Goal: Information Seeking & Learning: Compare options

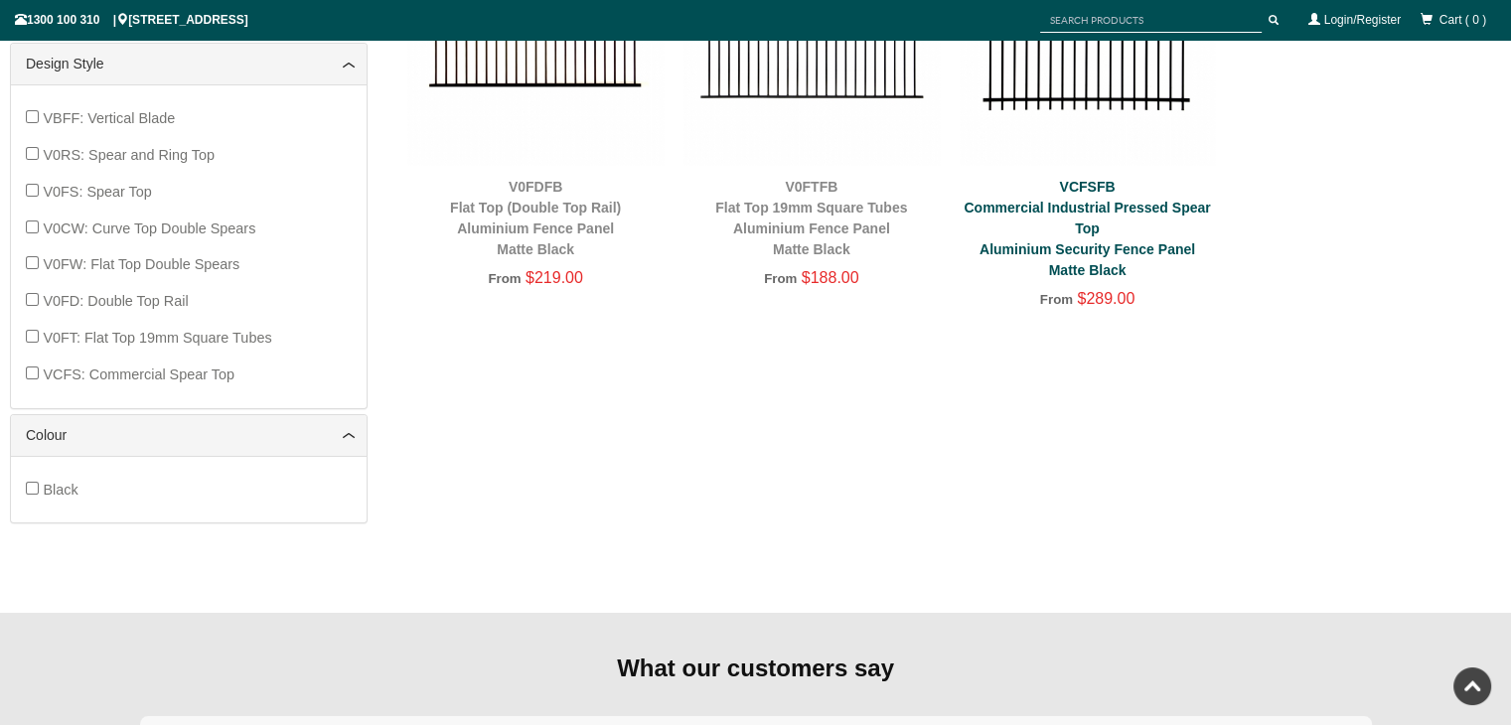
scroll to position [844, 0]
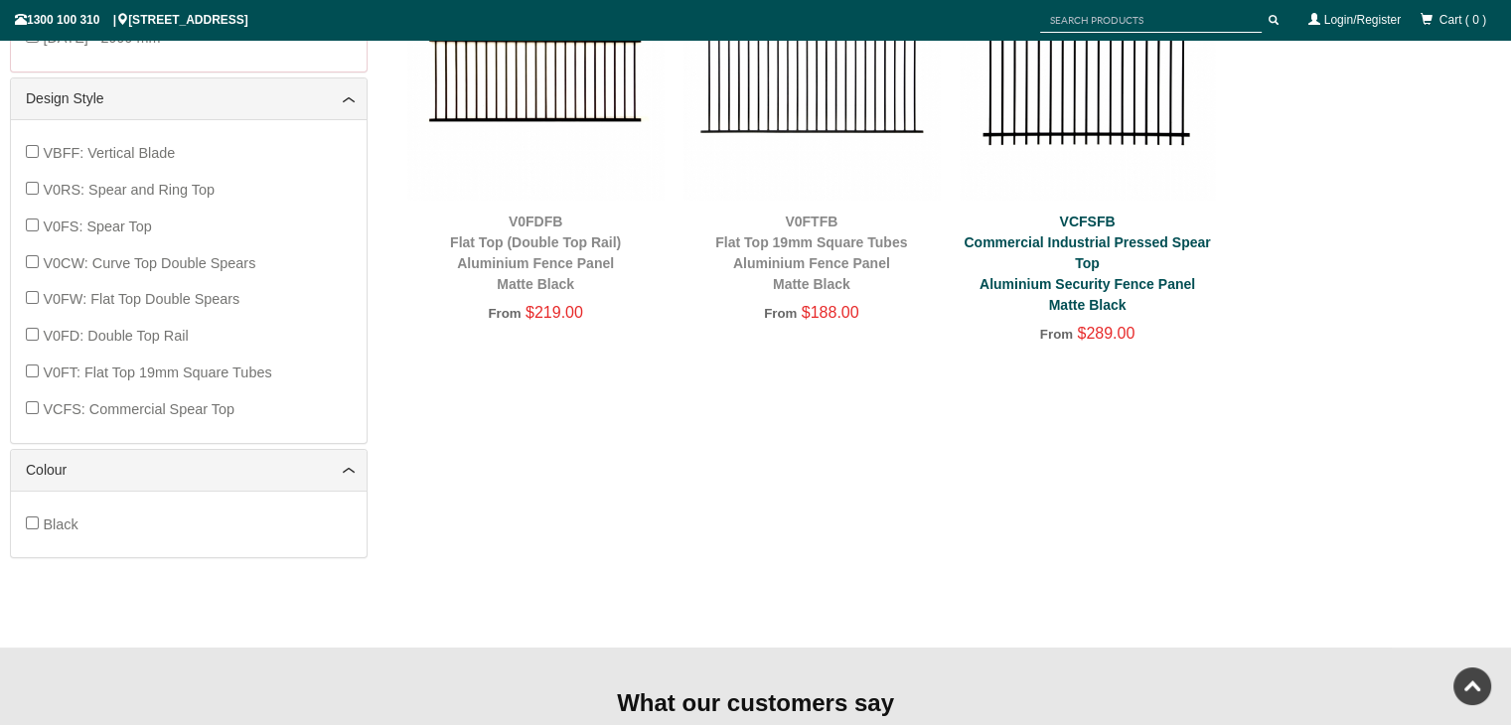
click at [1074, 235] on link "VCFSFB Commercial Industrial Pressed Spear Top Aluminium Security Fence Panel M…" at bounding box center [1086, 263] width 246 height 99
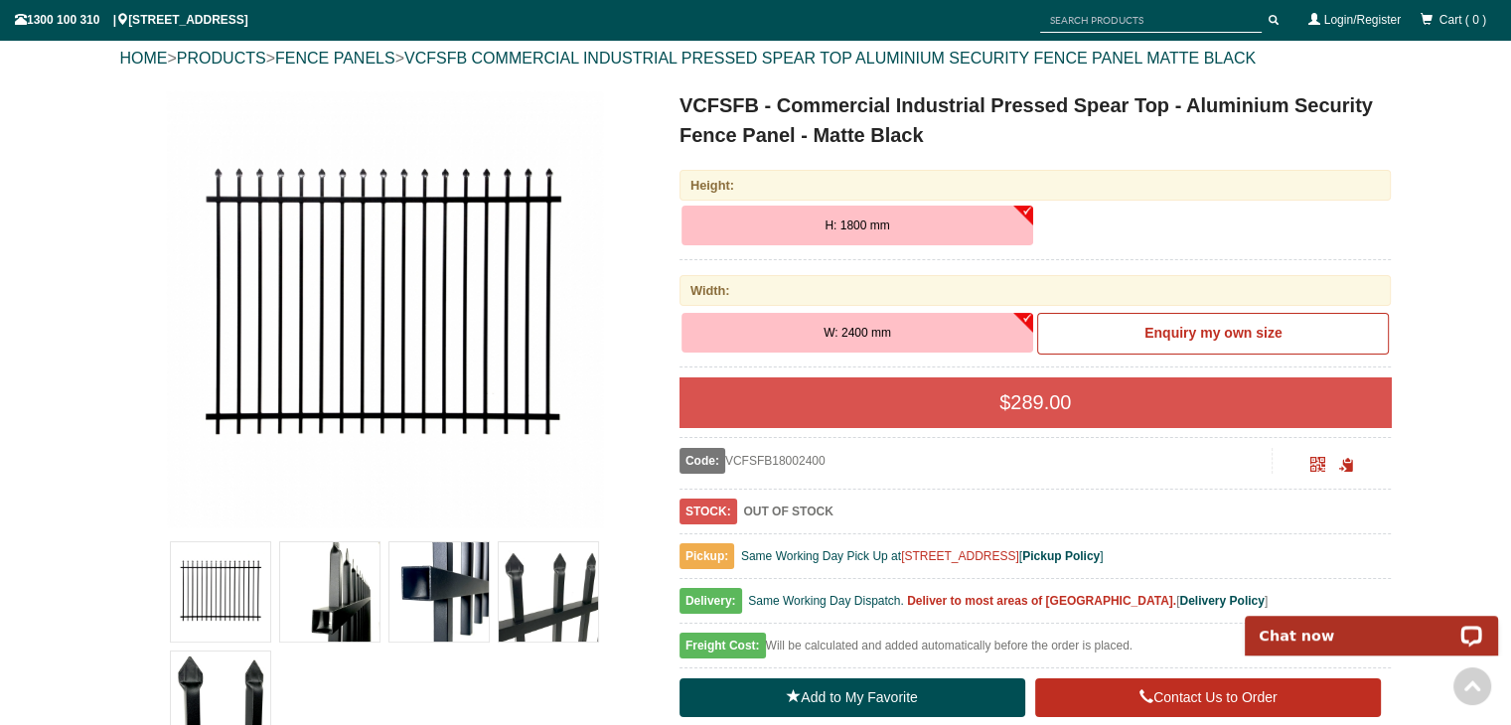
scroll to position [348, 0]
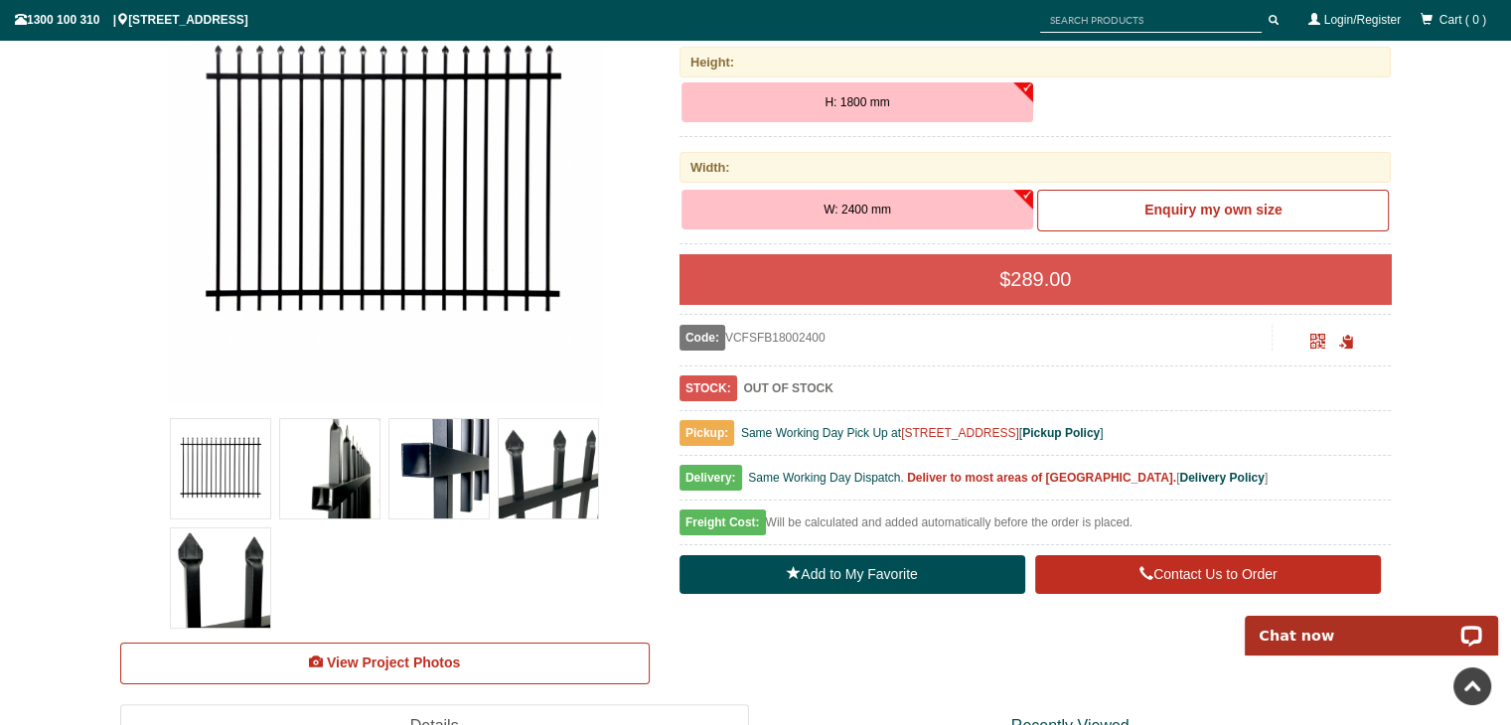
click at [492, 484] on div at bounding box center [438, 468] width 109 height 109
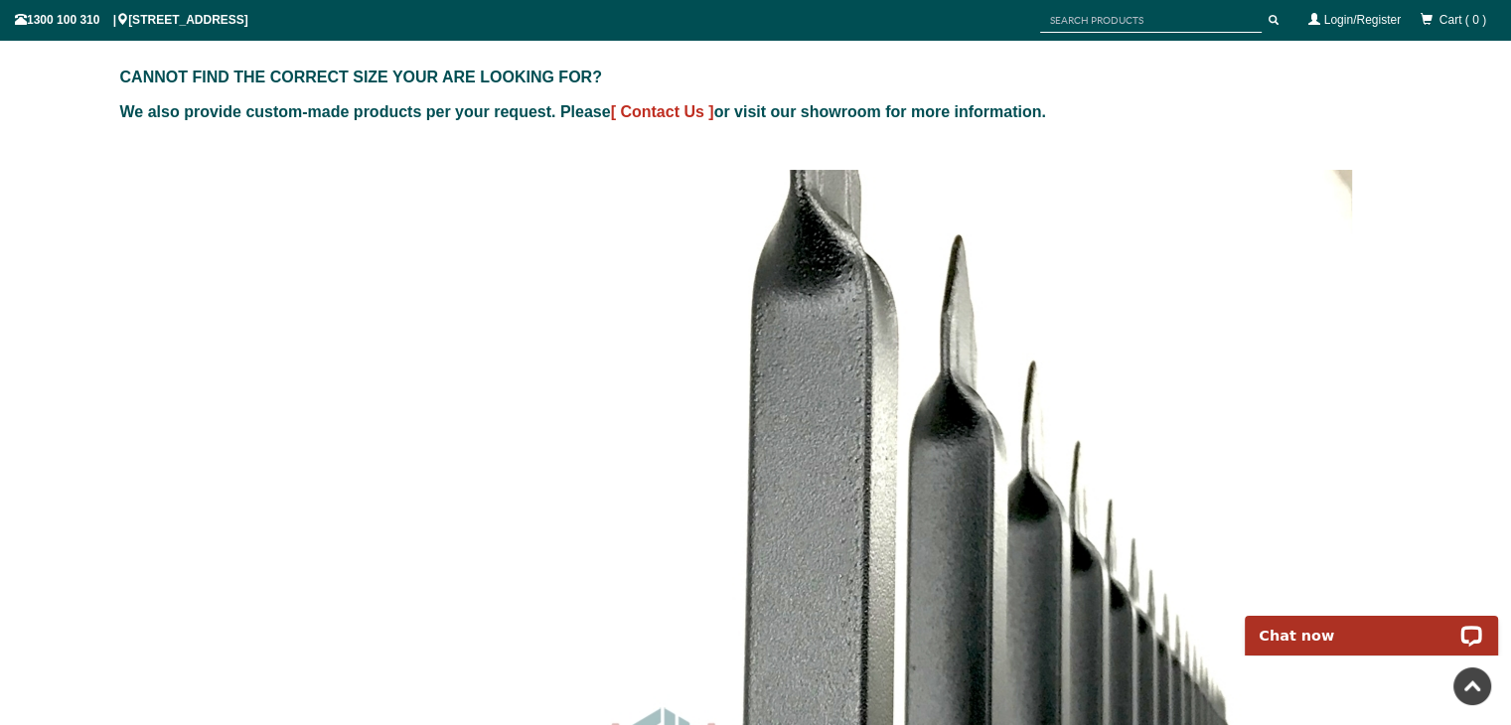
scroll to position [1341, 0]
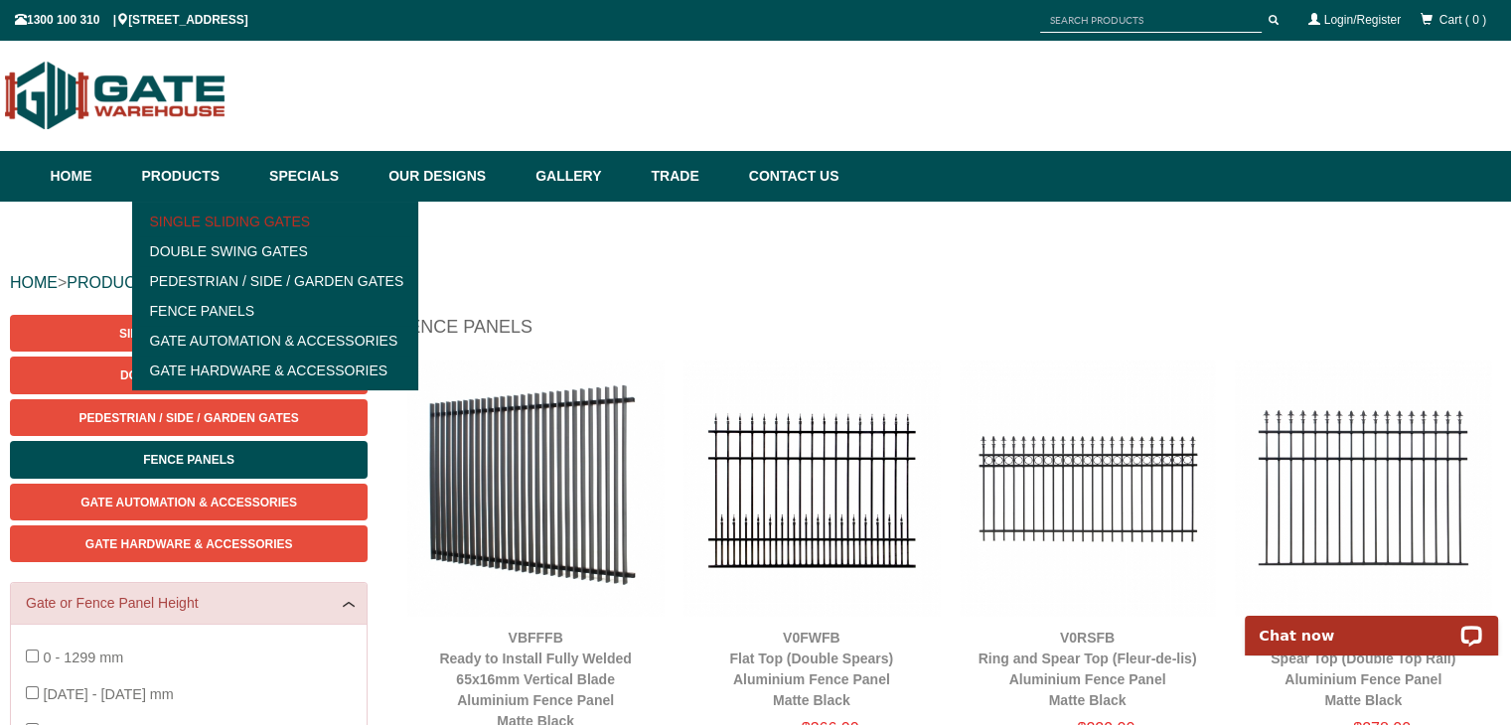
drag, startPoint x: 211, startPoint y: 216, endPoint x: 243, endPoint y: 222, distance: 33.5
click at [211, 216] on link "Single Sliding Gates" at bounding box center [275, 222] width 275 height 30
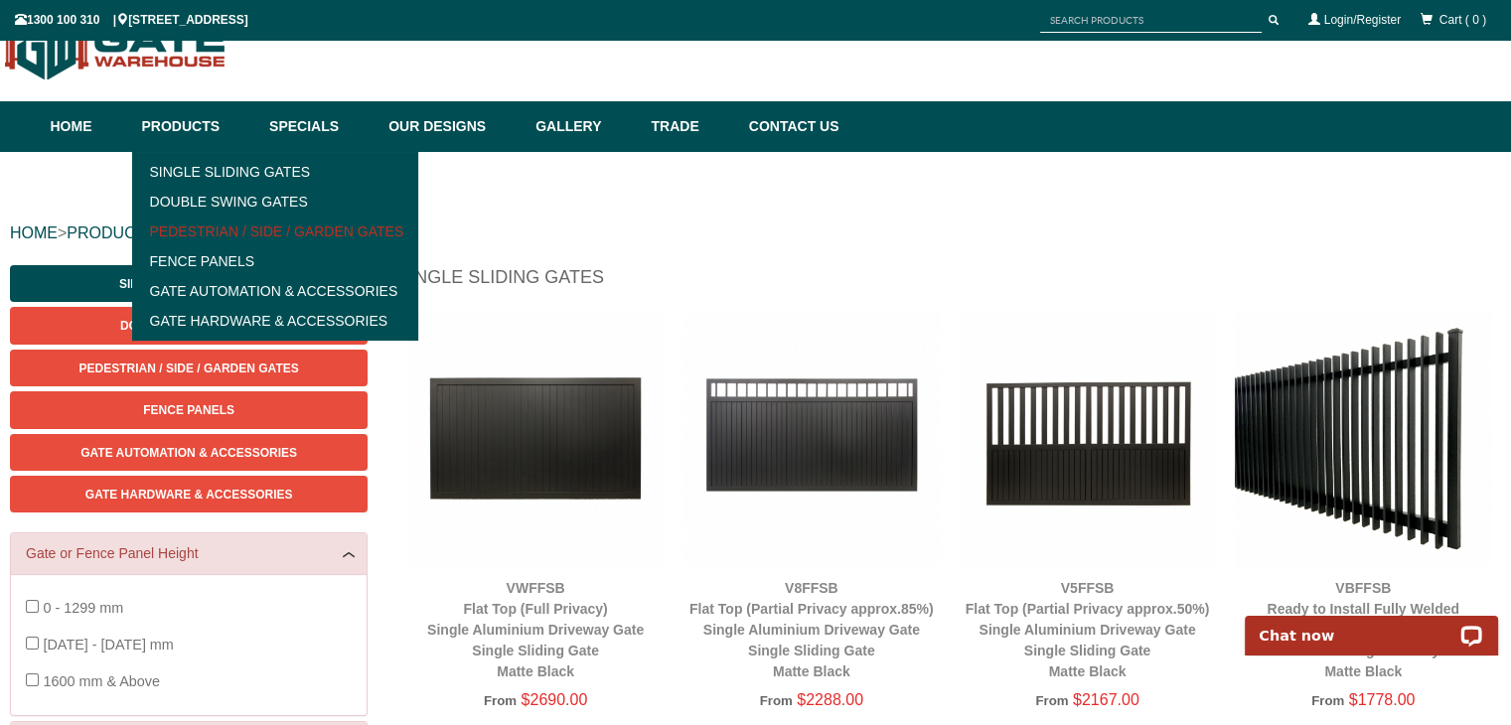
click at [237, 237] on link "Pedestrian / Side / Garden Gates" at bounding box center [275, 232] width 275 height 30
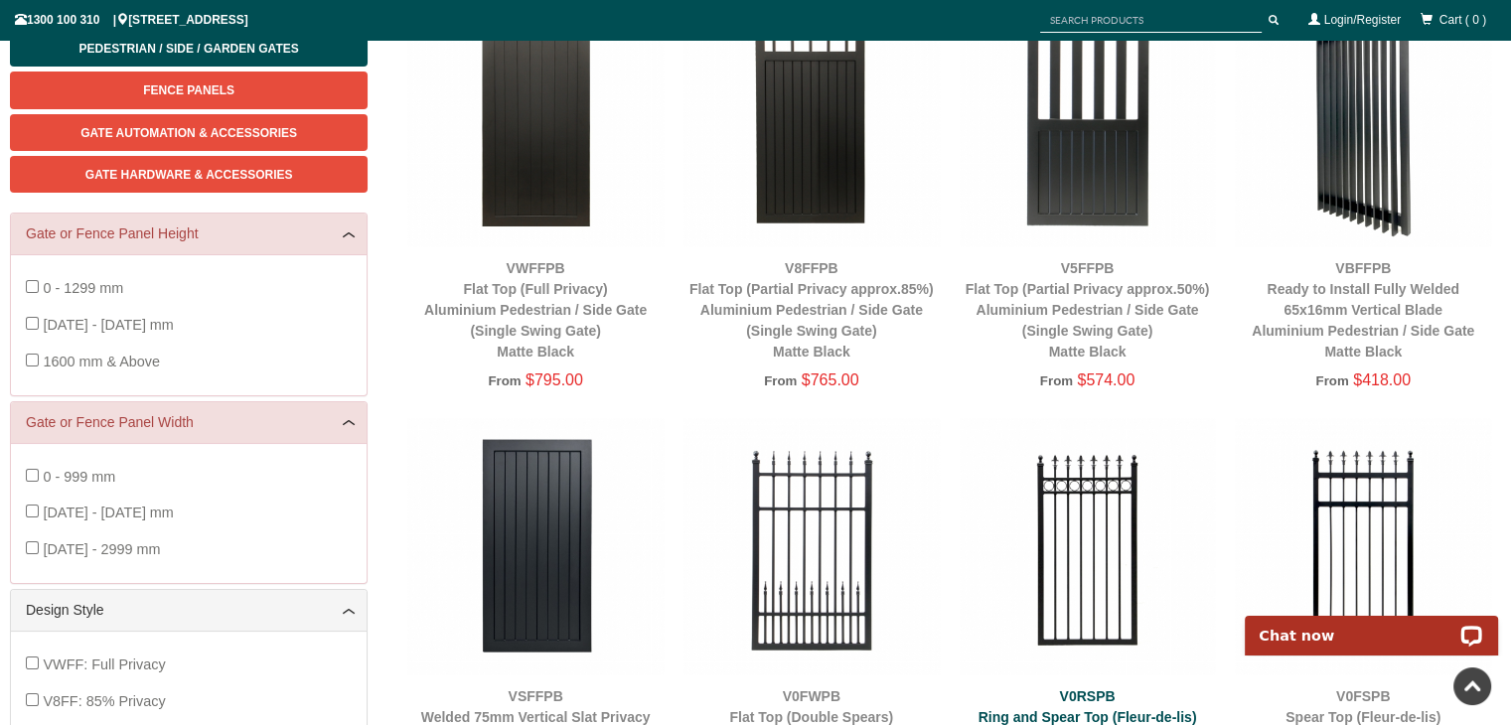
scroll to position [248, 0]
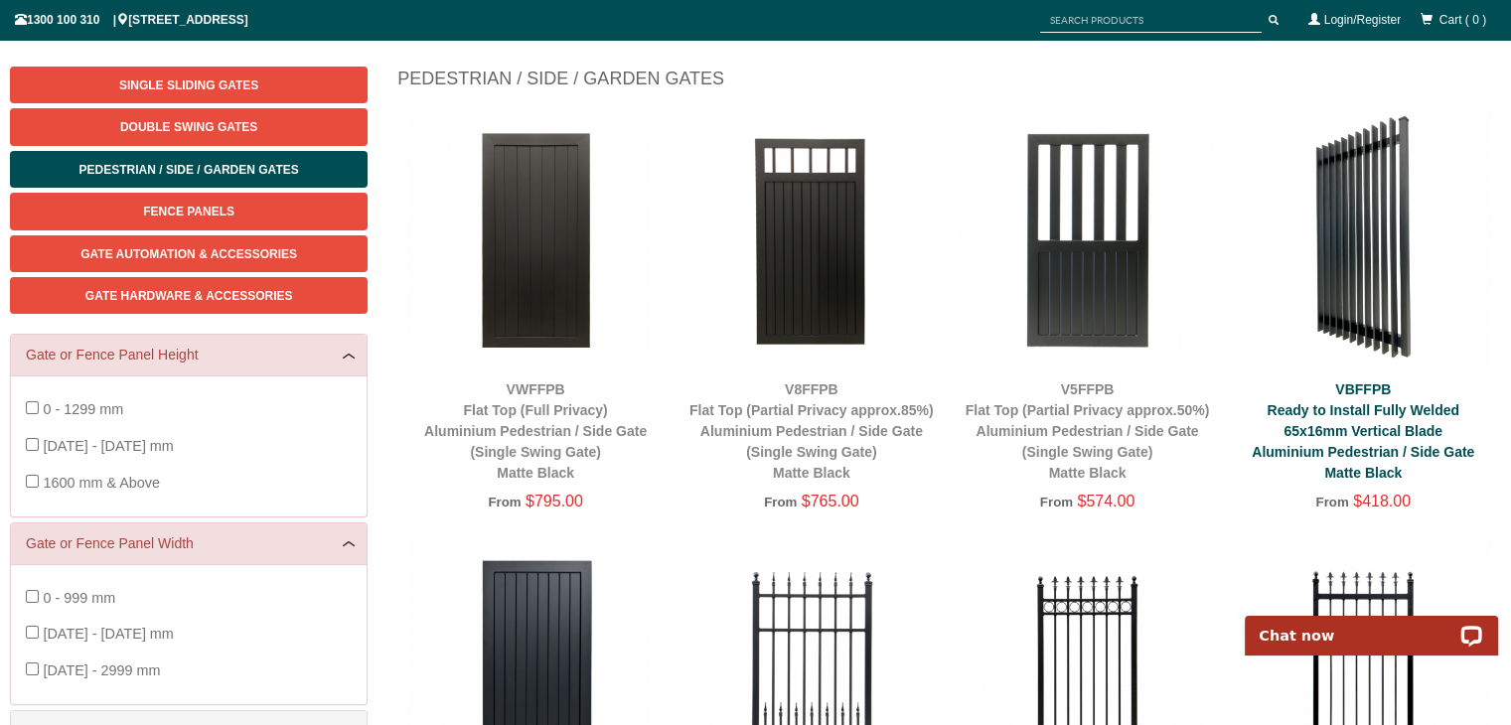
click at [1367, 409] on link "VBFFPB Ready to Install Fully Welded 65x16mm Vertical Blade Aluminium Pedestria…" at bounding box center [1362, 430] width 222 height 99
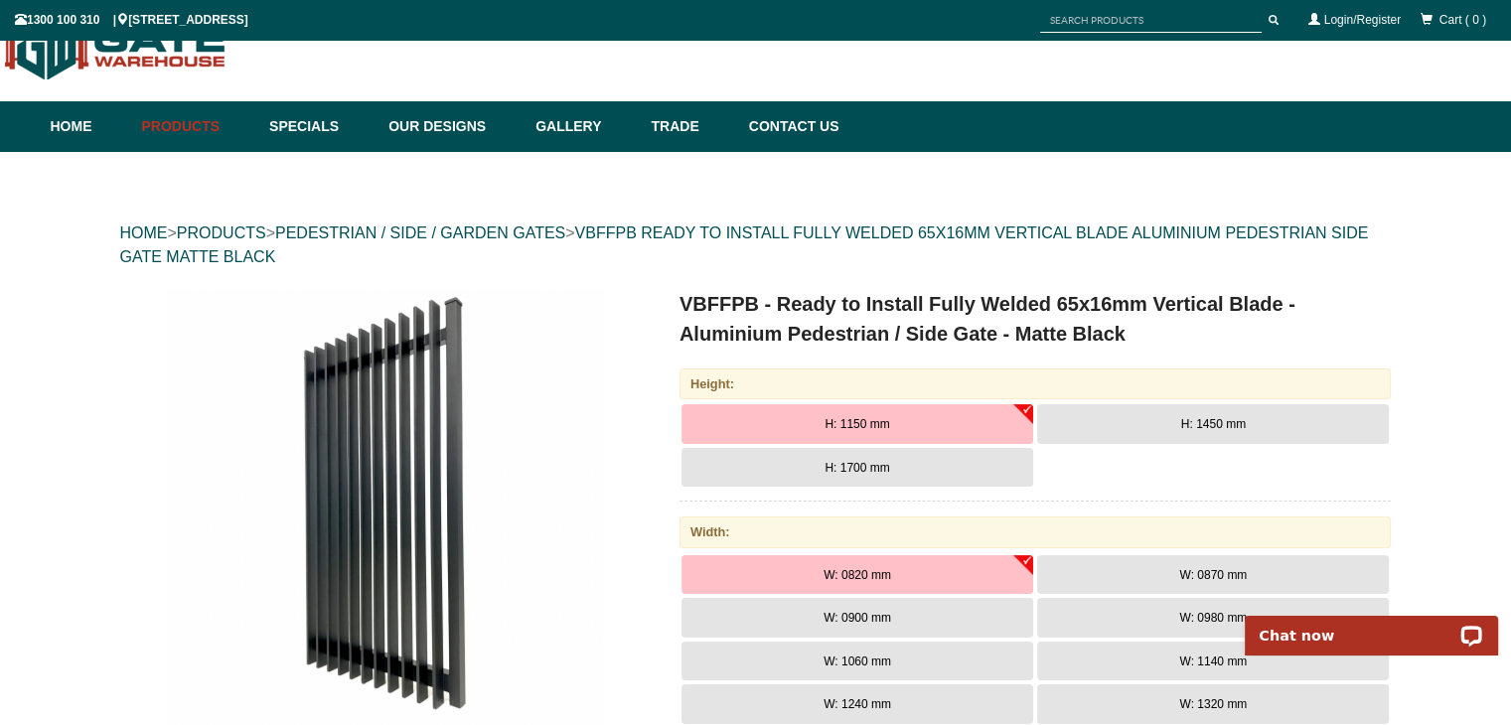
click at [977, 462] on button "H: 1700 mm" at bounding box center [857, 468] width 352 height 40
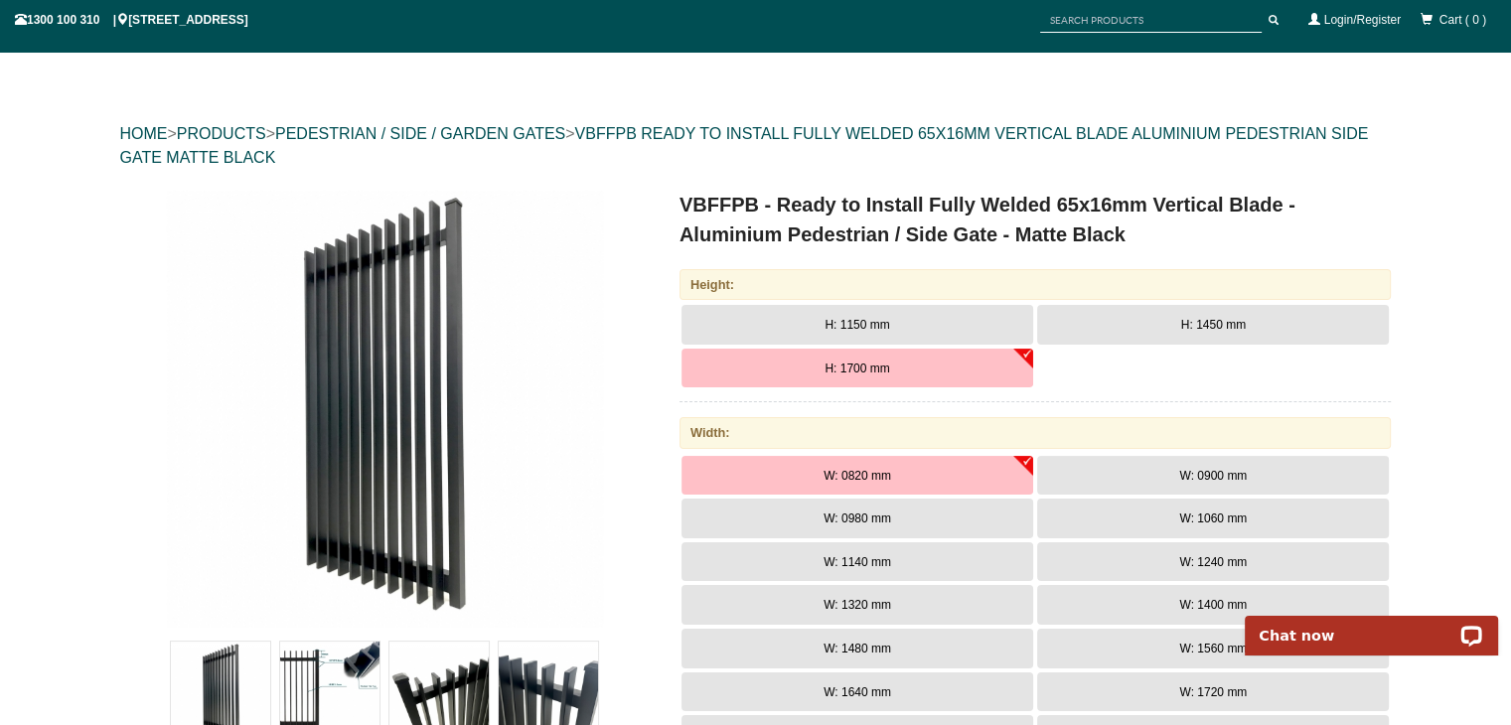
scroll to position [50, 0]
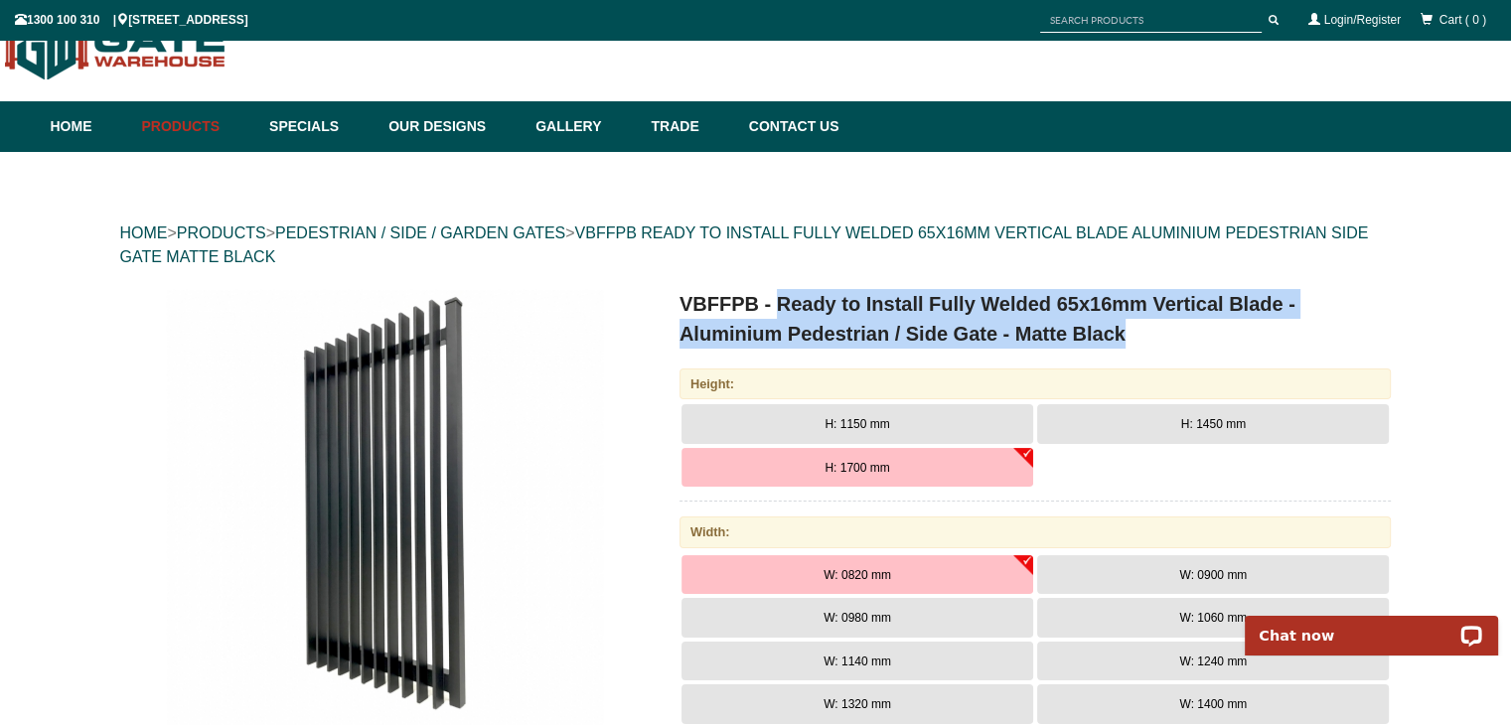
drag, startPoint x: 1141, startPoint y: 331, endPoint x: 776, endPoint y: 297, distance: 367.1
click at [776, 297] on h1 "VBFFPB - Ready to Install Fully Welded 65x16mm Vertical Blade - Aluminium Pedes…" at bounding box center [1035, 319] width 712 height 60
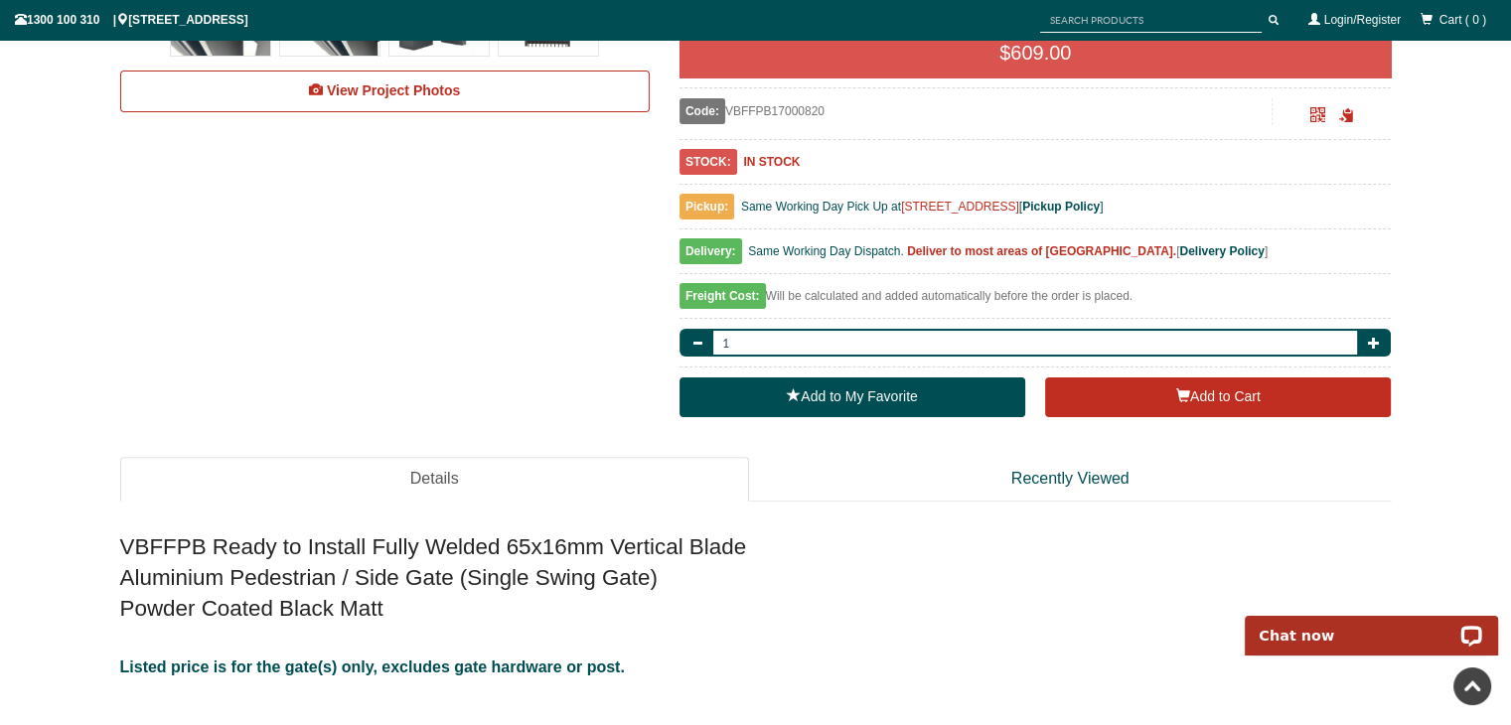
scroll to position [1142, 0]
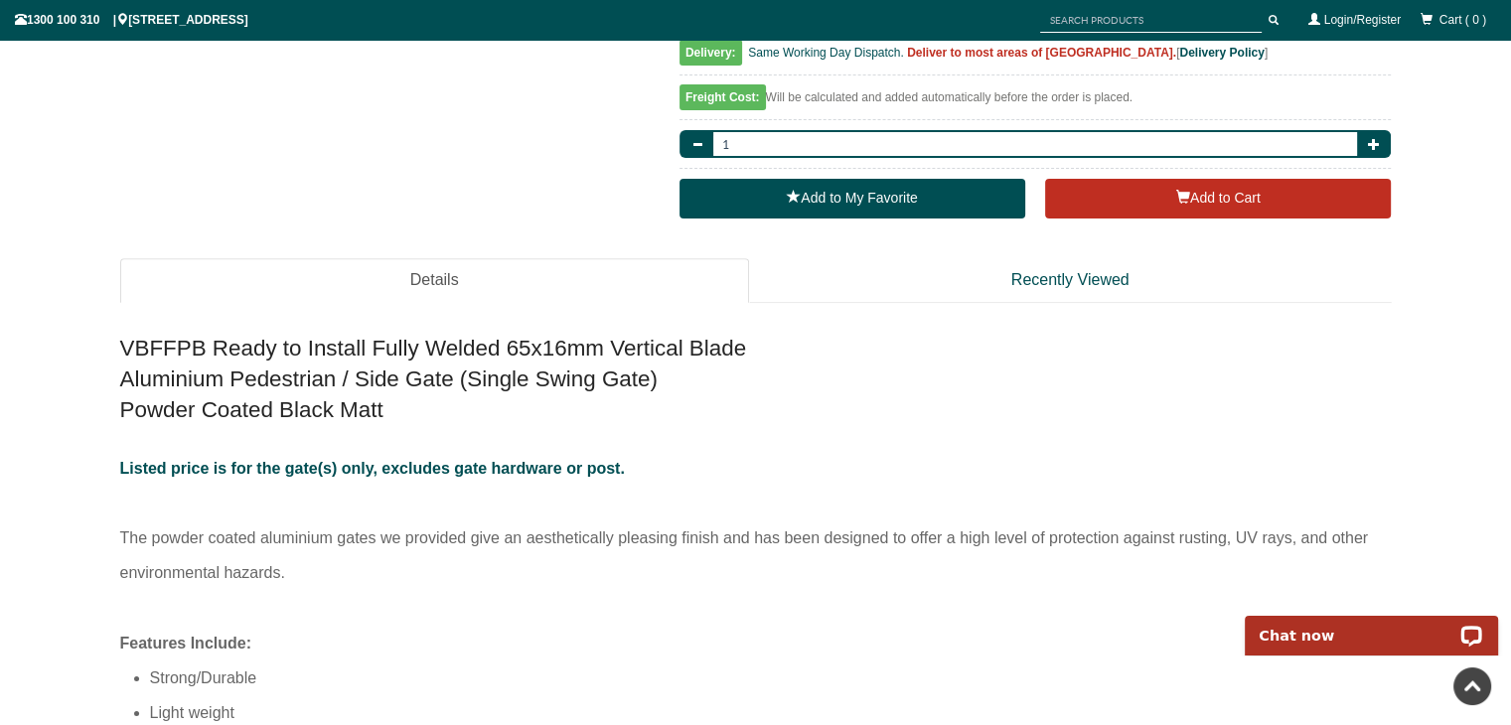
click at [347, 430] on div "VBFFPB Ready to Install Fully Welded 65x16mm Vertical Blade Aluminium Pedestria…" at bounding box center [755, 649] width 1271 height 653
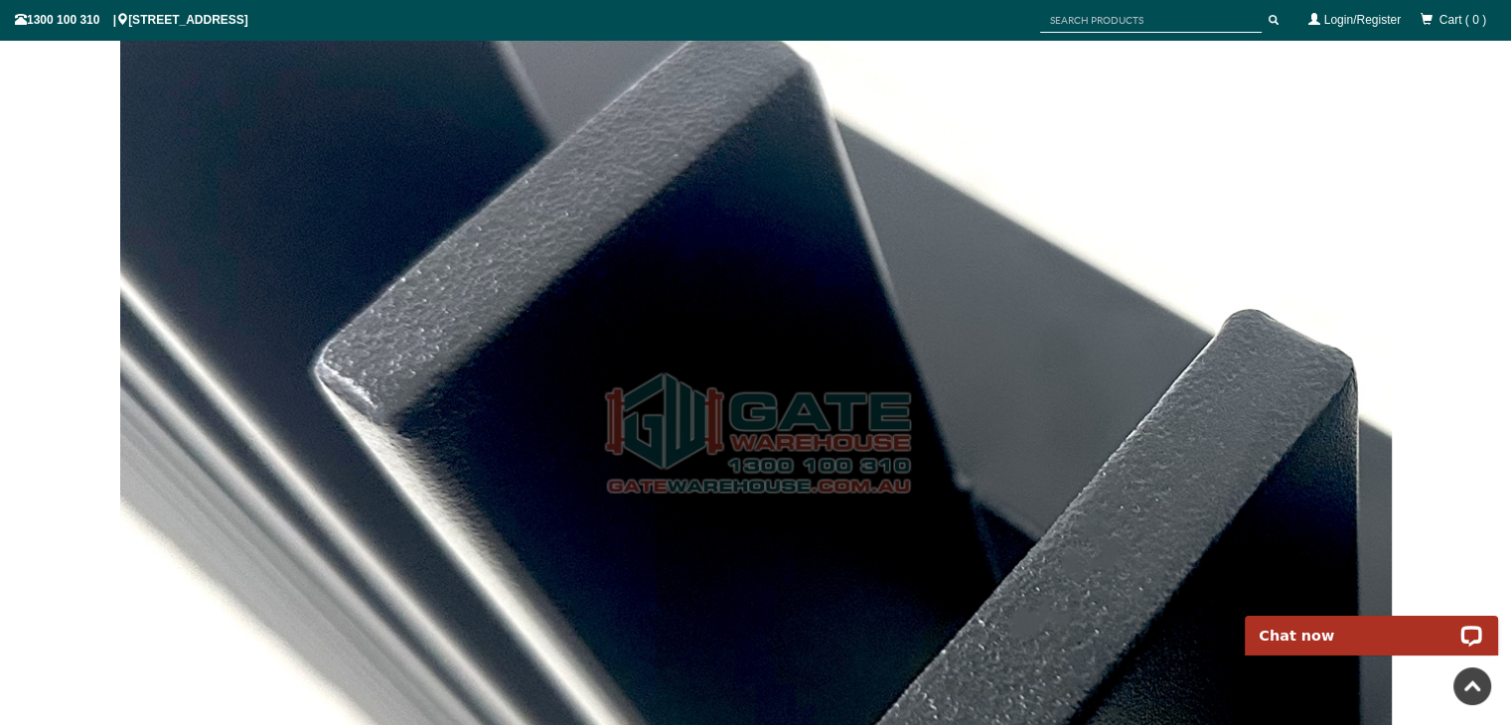
scroll to position [7598, 0]
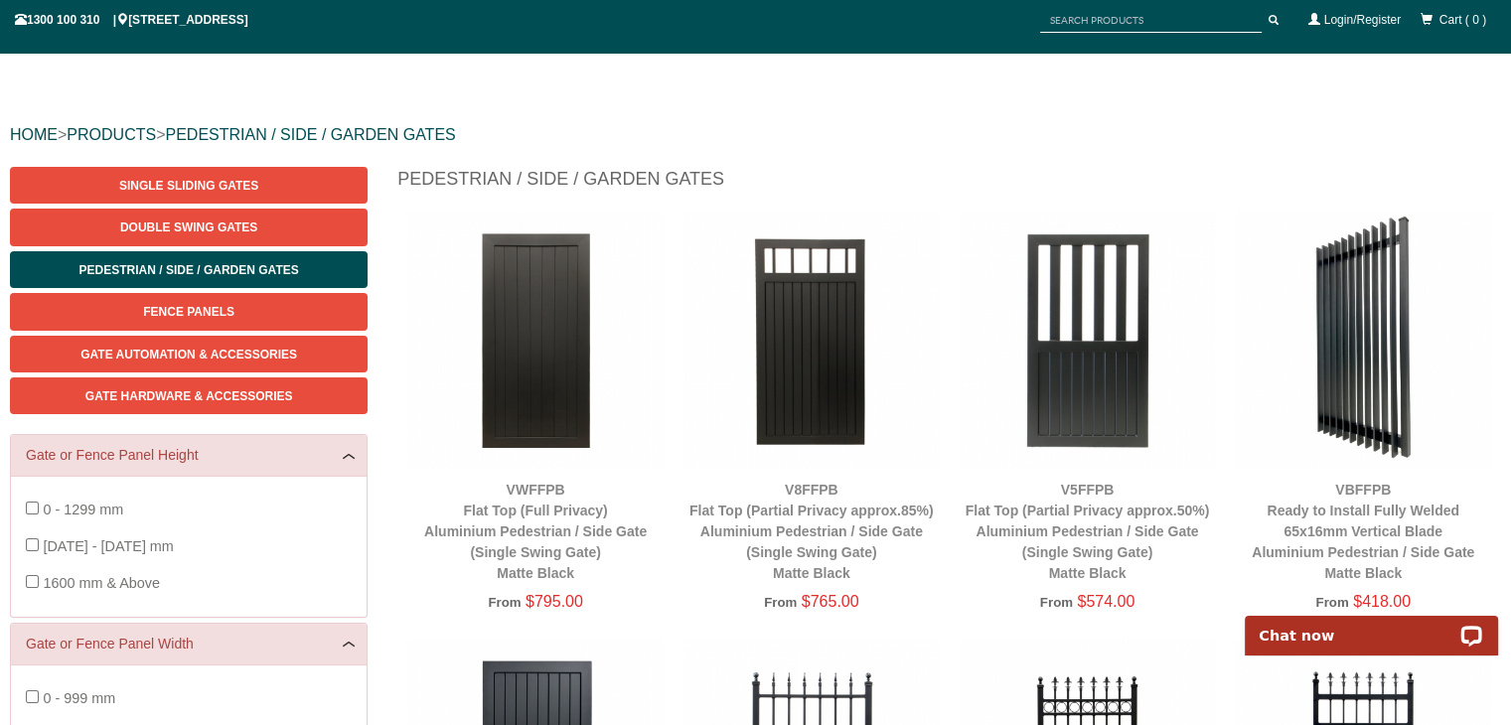
click at [1348, 521] on div "VBFFPB Ready to Install Fully Welded 65x16mm Vertical Blade Aluminium Pedestria…" at bounding box center [1363, 532] width 256 height 104
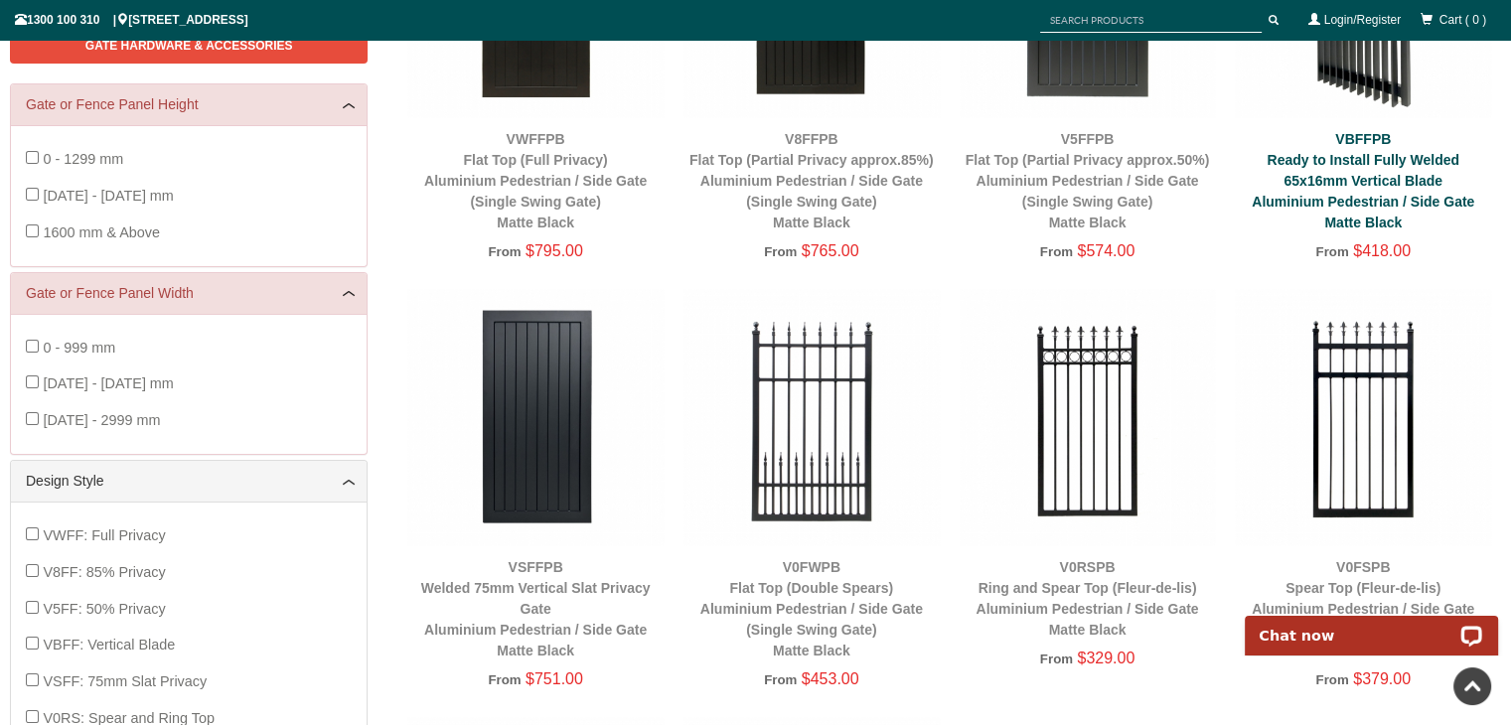
scroll to position [347, 0]
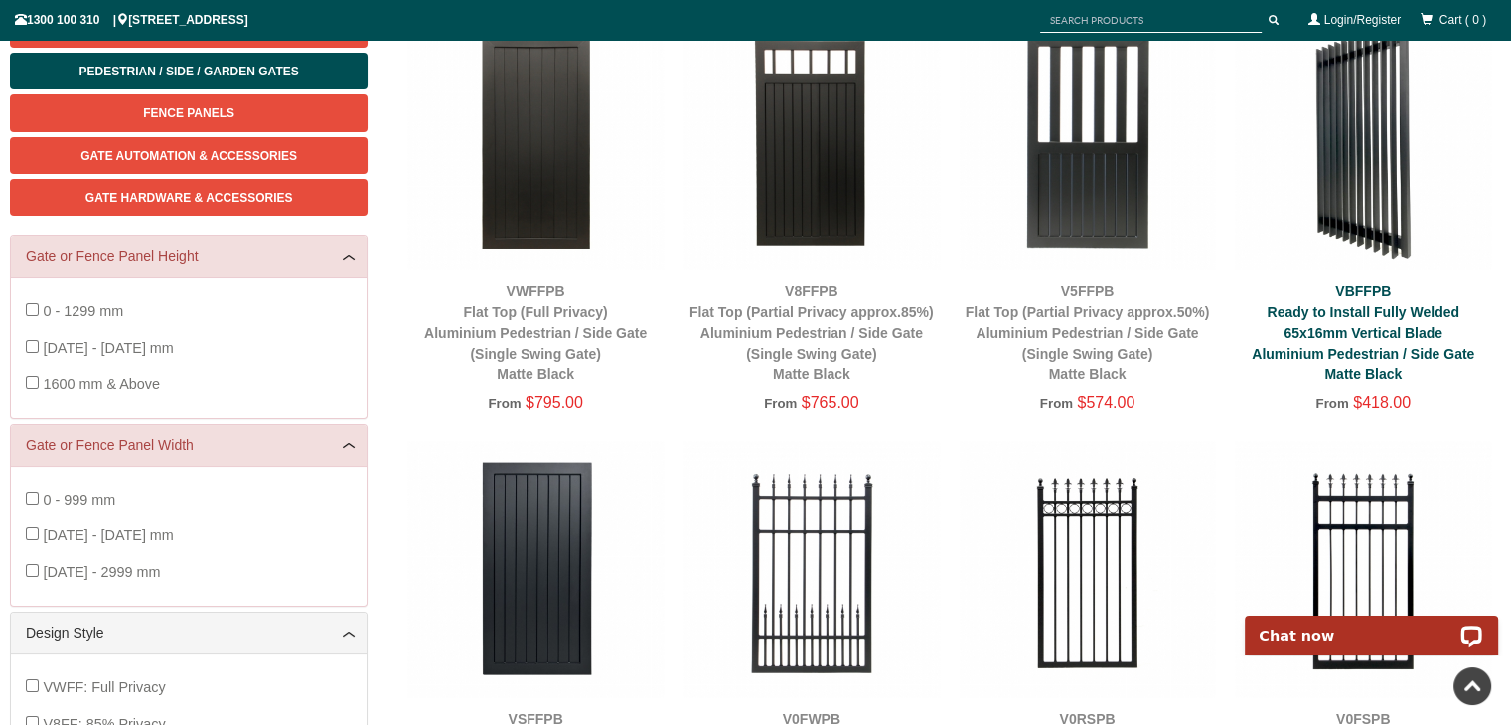
click at [1397, 334] on link "VBFFPB Ready to Install Fully Welded 65x16mm Vertical Blade Aluminium Pedestria…" at bounding box center [1362, 332] width 222 height 99
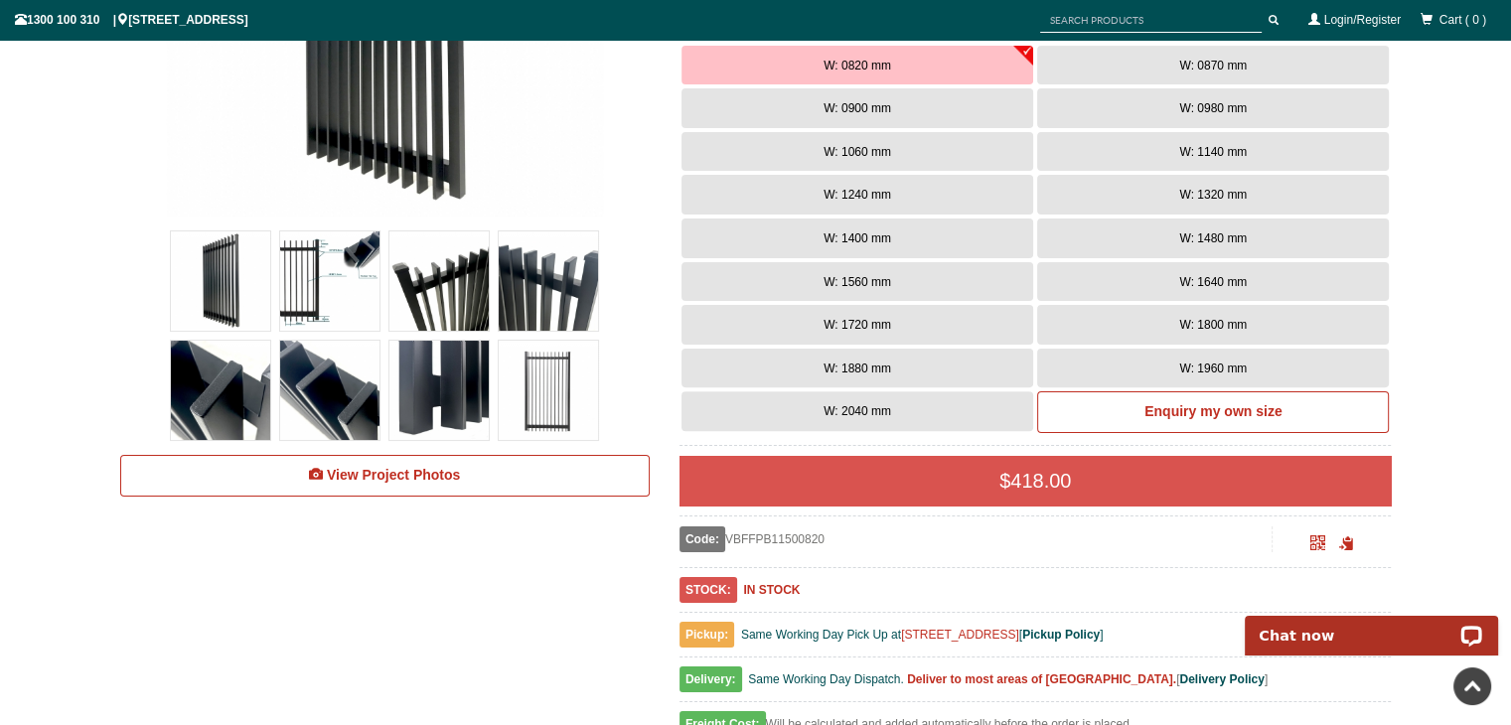
scroll to position [558, 0]
click at [1100, 96] on button "W: 0980 mm" at bounding box center [1213, 109] width 352 height 40
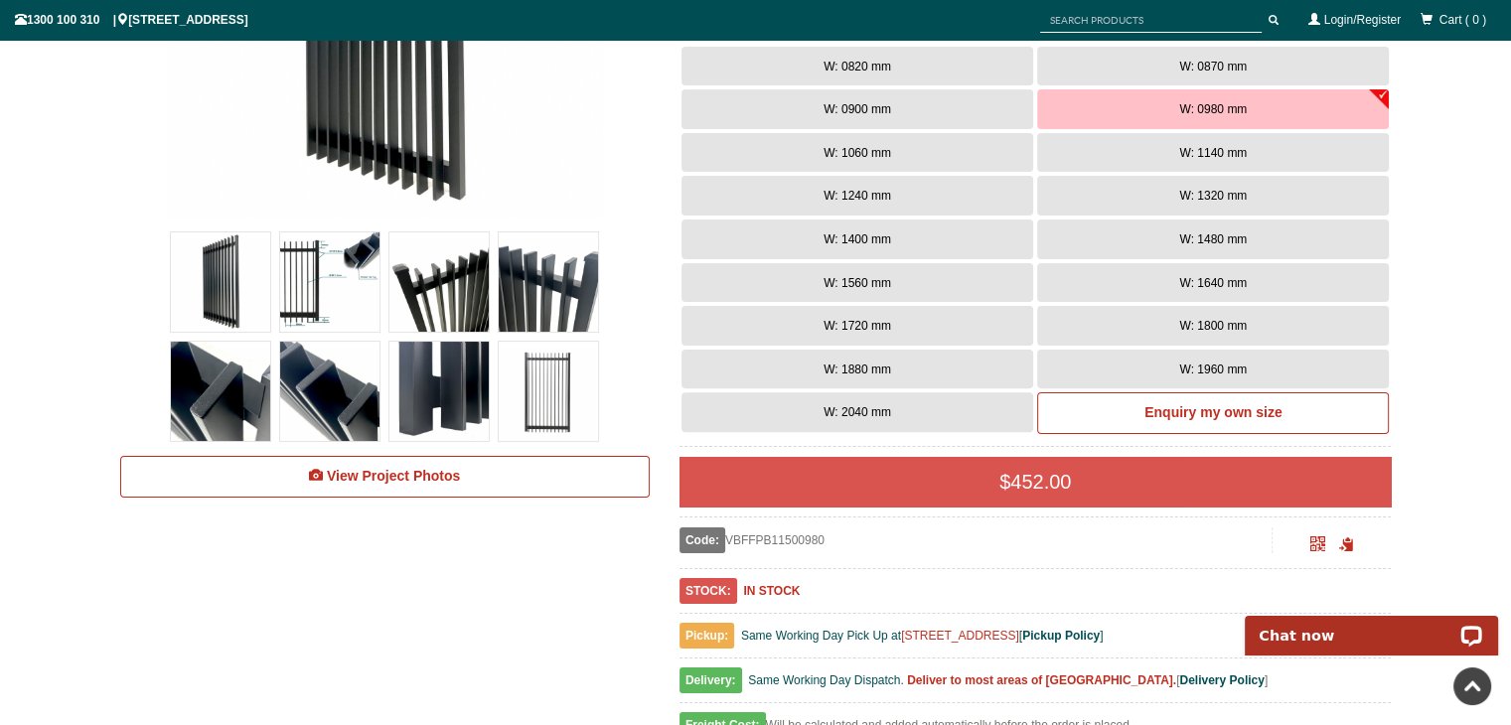
click at [954, 105] on button "W: 0900 mm" at bounding box center [857, 109] width 352 height 40
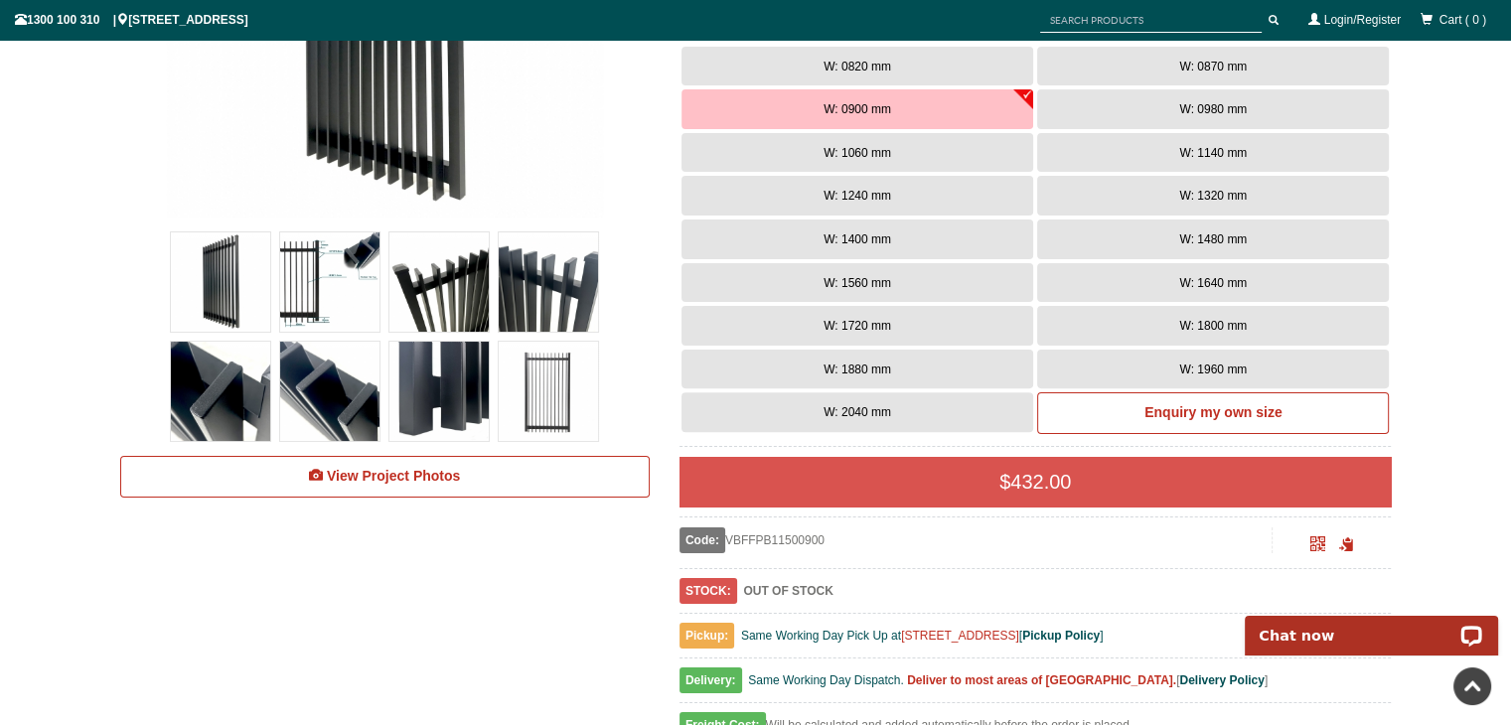
click at [1065, 117] on button "W: 0980 mm" at bounding box center [1213, 109] width 352 height 40
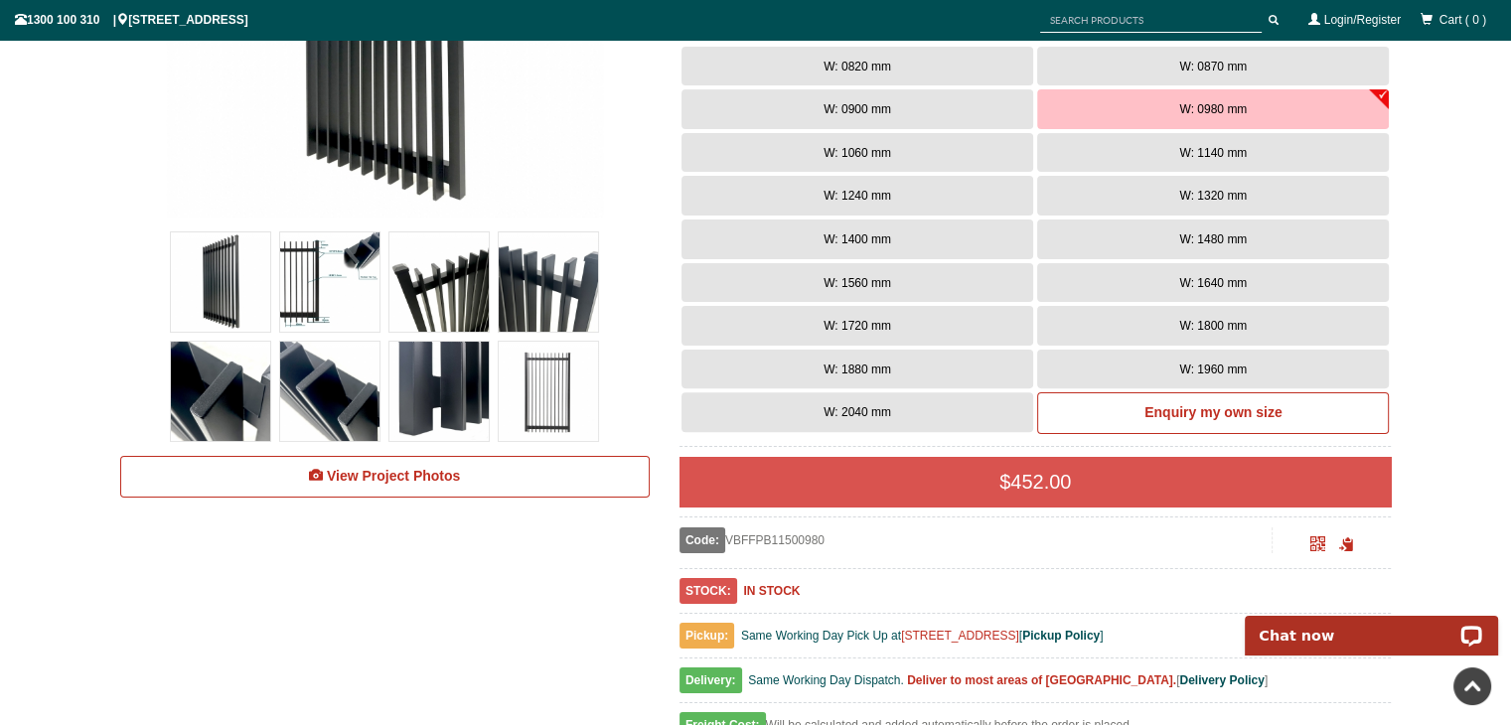
click at [981, 112] on button "W: 0900 mm" at bounding box center [857, 109] width 352 height 40
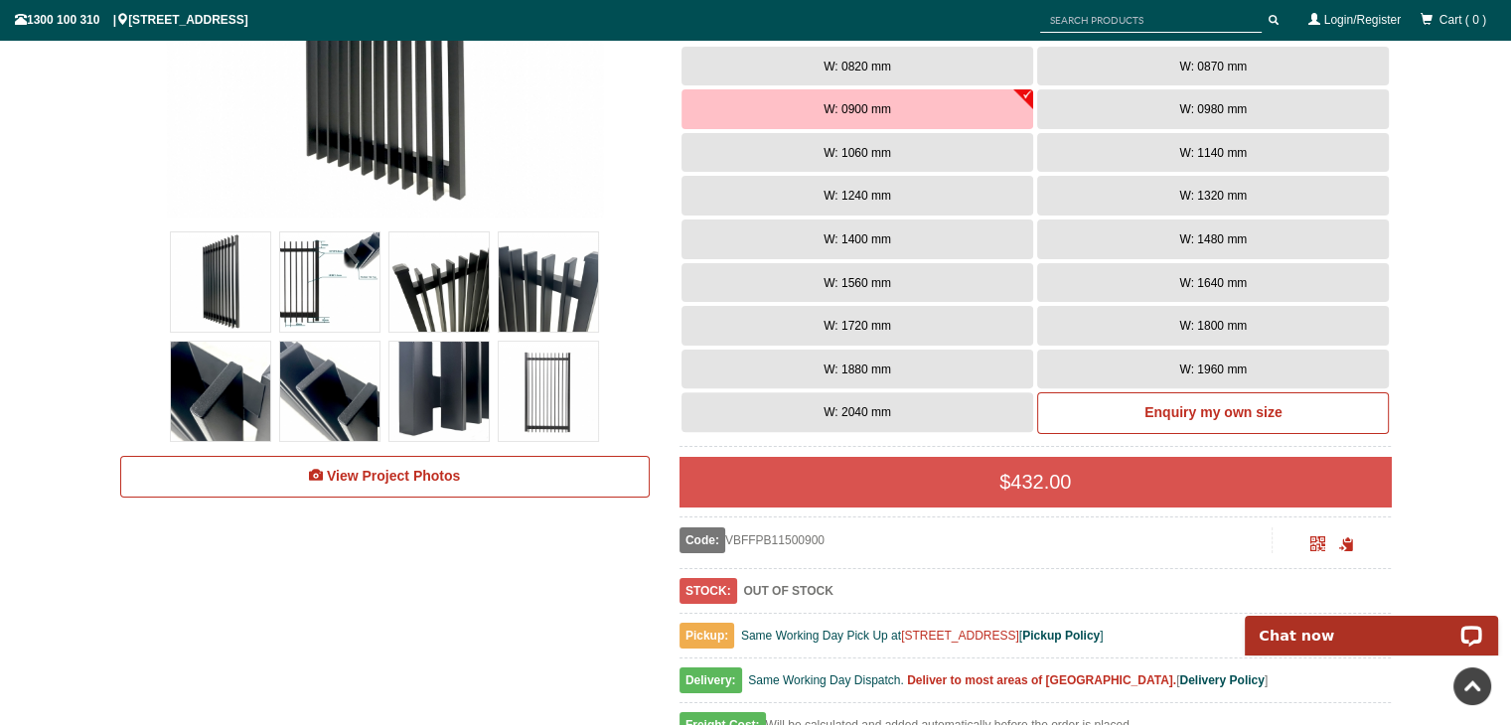
click at [1065, 117] on button "W: 0980 mm" at bounding box center [1213, 109] width 352 height 40
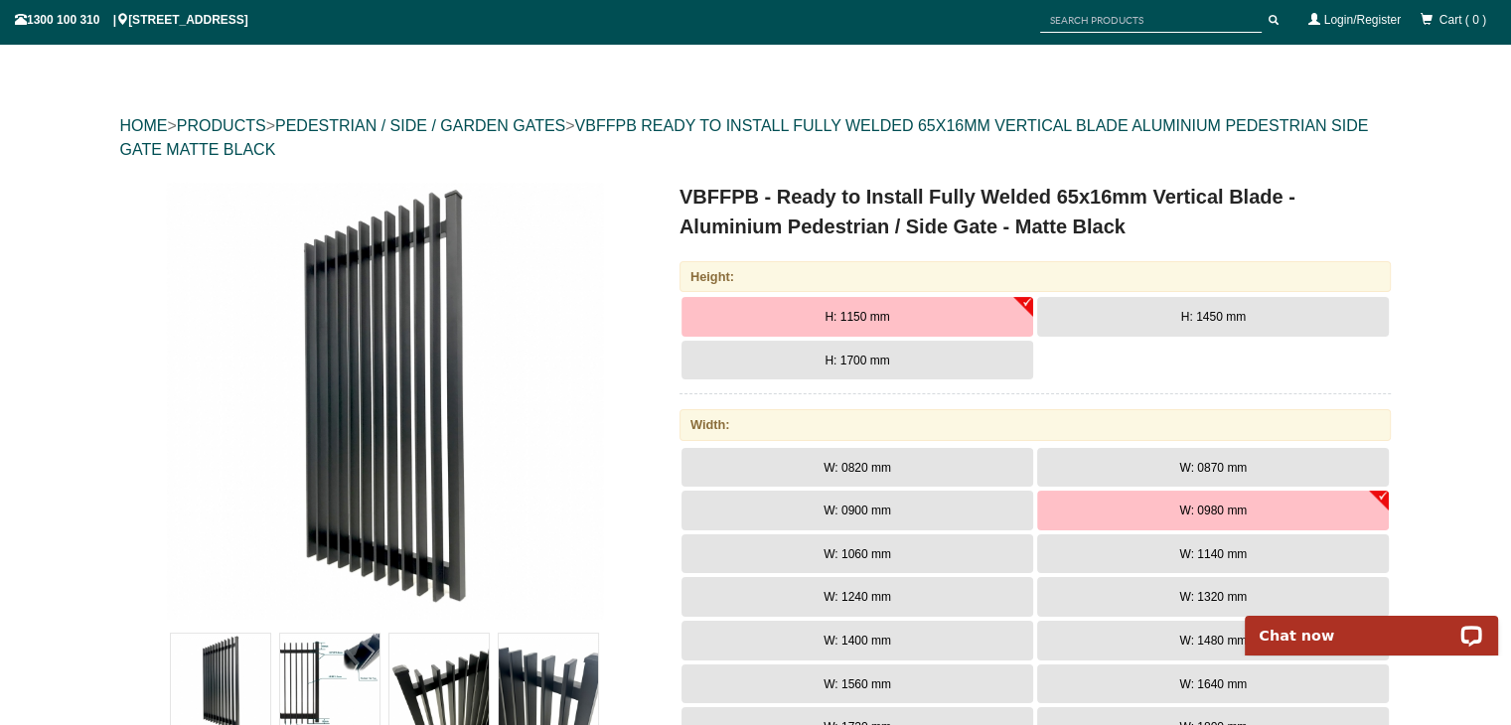
scroll to position [62, 0]
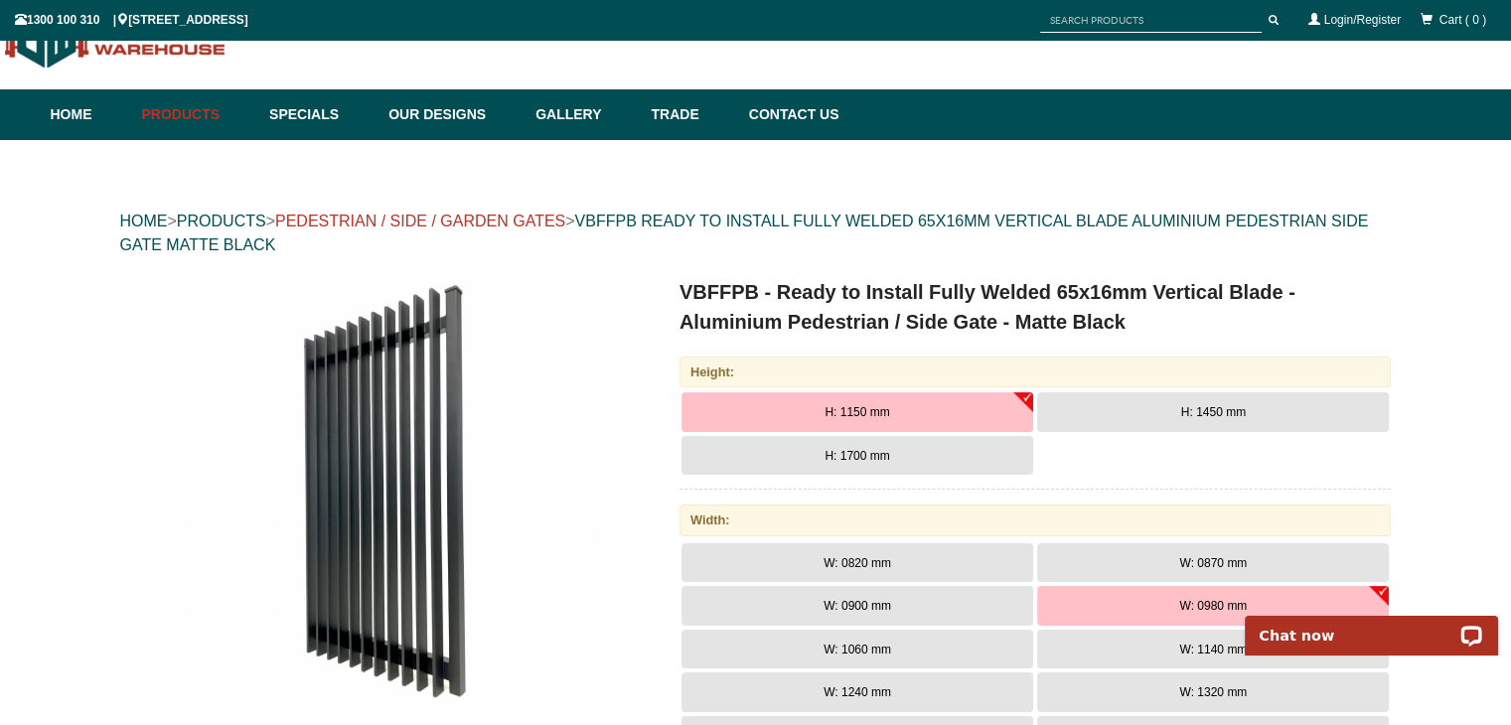
click at [545, 216] on link "PEDESTRIAN / SIDE / GARDEN GATES" at bounding box center [420, 221] width 290 height 17
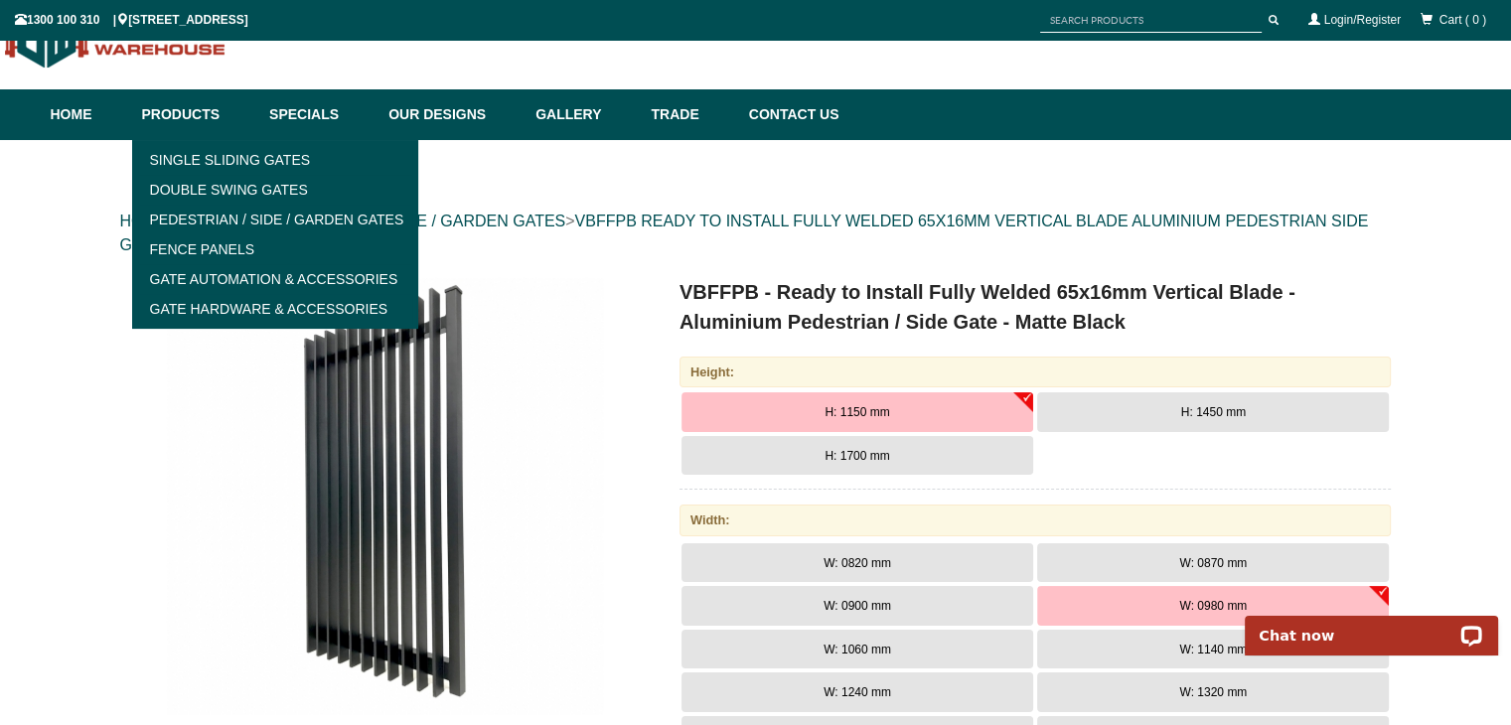
click at [220, 112] on link "Products" at bounding box center [196, 114] width 128 height 51
